Goal: Task Accomplishment & Management: Complete application form

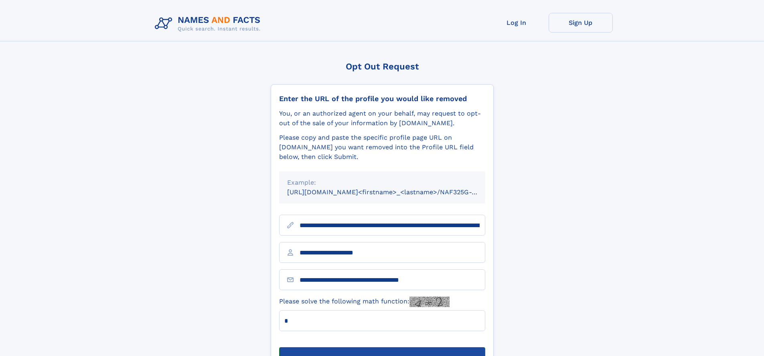
type input "*"
click at [382, 347] on button "Submit Opt Out Request" at bounding box center [382, 360] width 206 height 26
type input "**********"
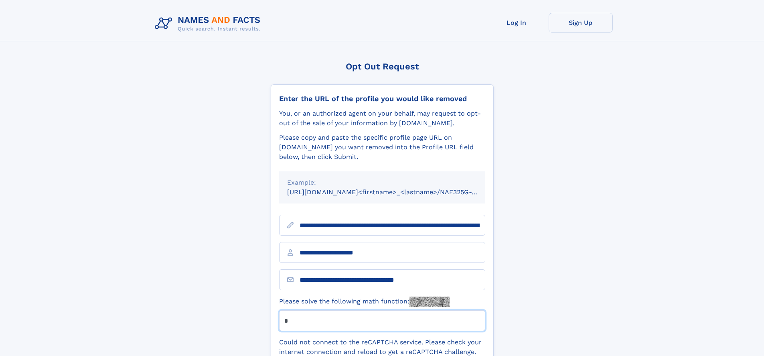
type input "*"
